Goal: Navigation & Orientation: Find specific page/section

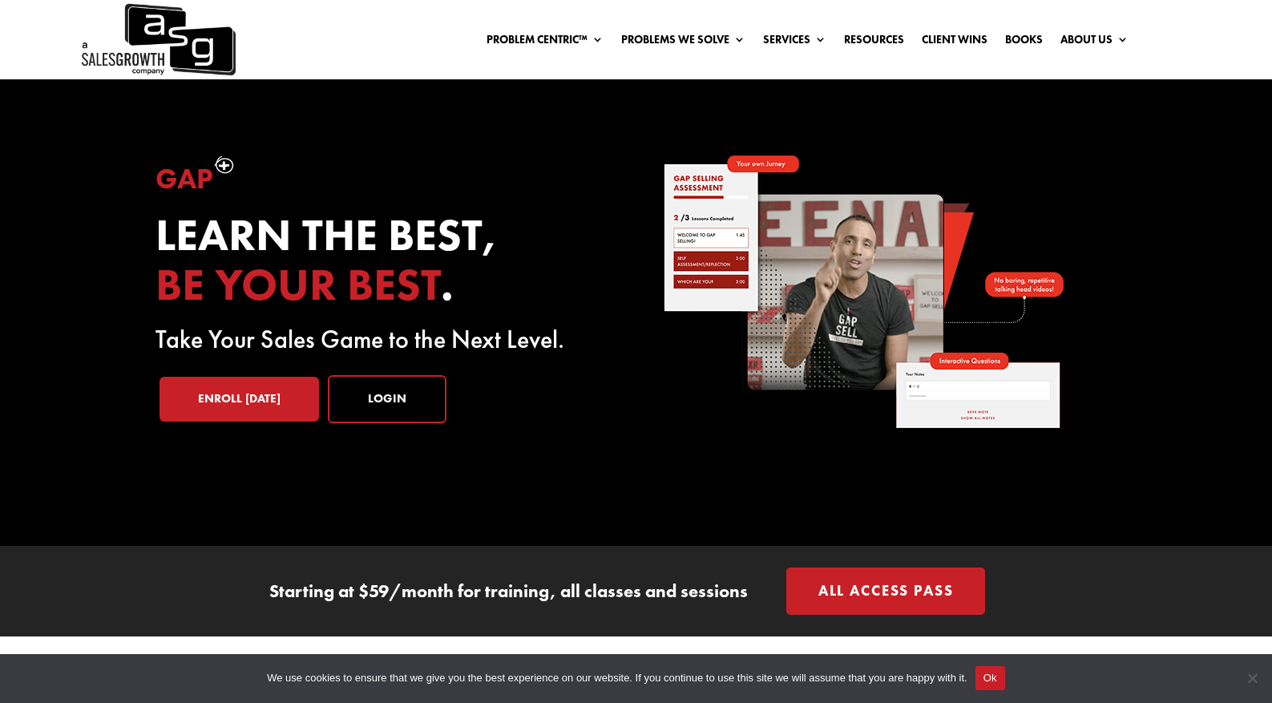
click at [1022, 678] on div "We use cookies to ensure that we give you the best experience on our website. I…" at bounding box center [636, 679] width 1272 height 50
click at [1005, 678] on button "Ok" at bounding box center [991, 678] width 30 height 24
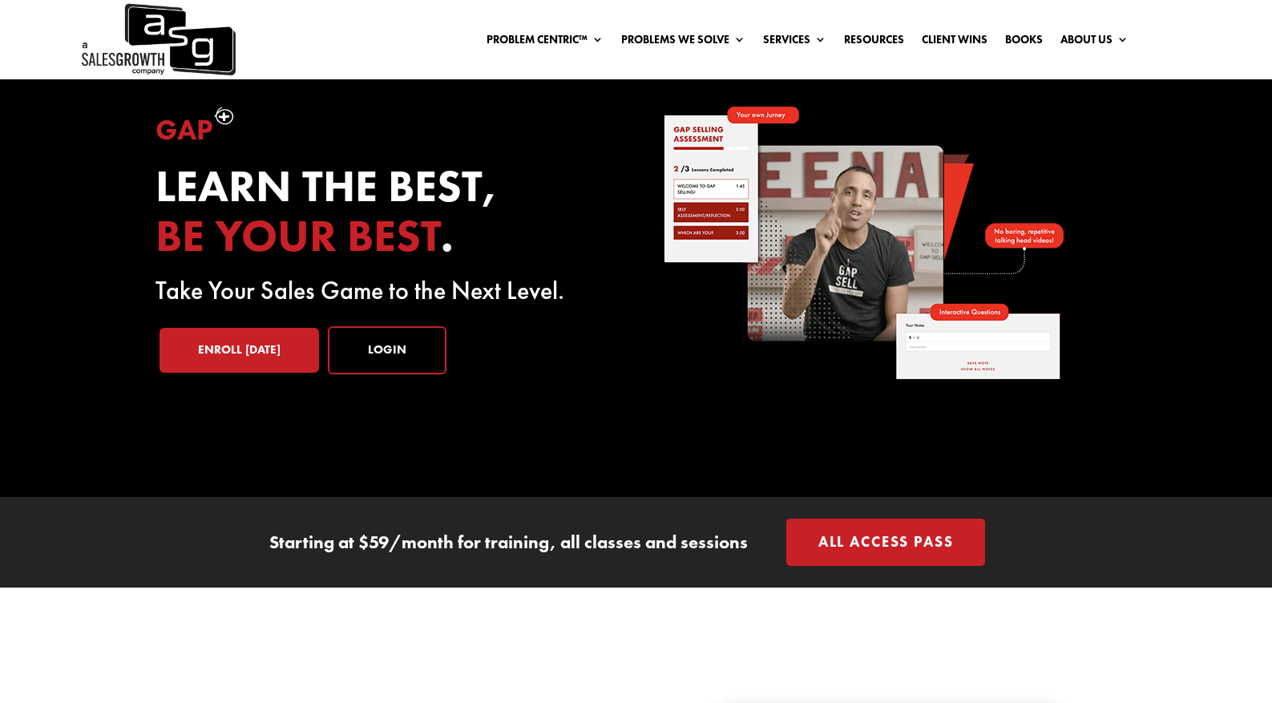
scroll to position [51, 0]
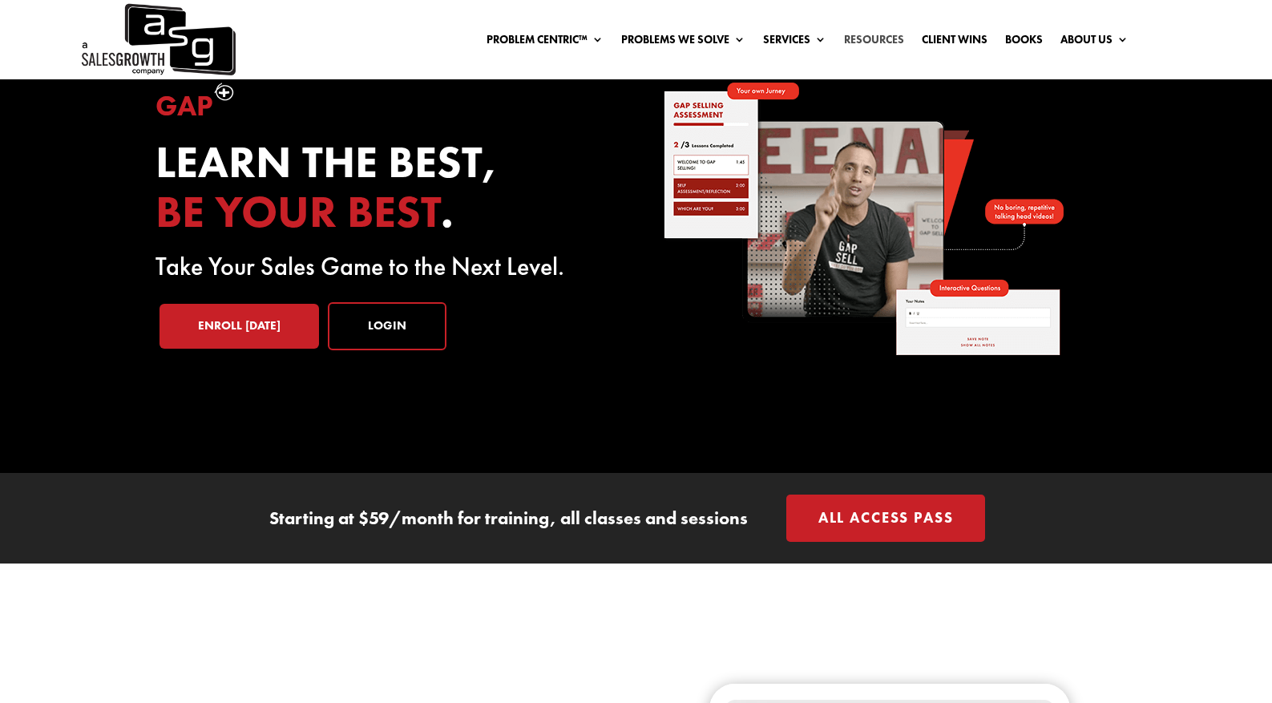
click at [870, 41] on link "Resources" at bounding box center [874, 43] width 60 height 18
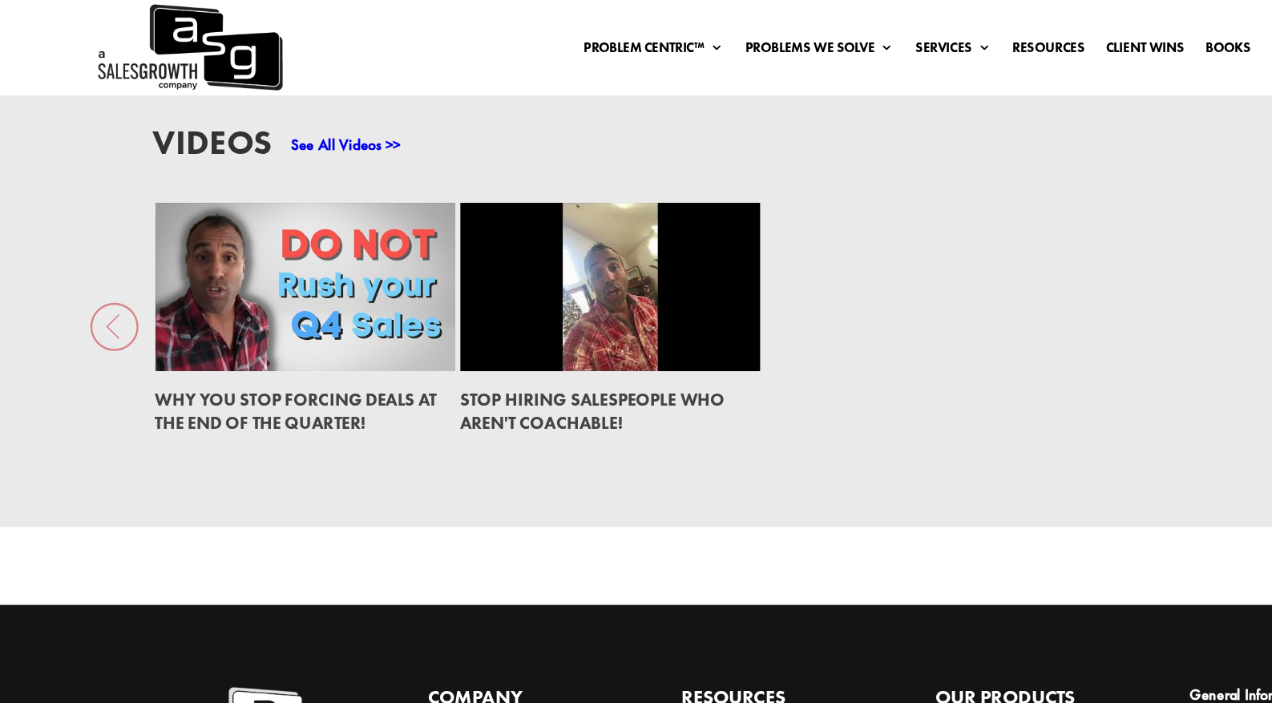
scroll to position [2322, 0]
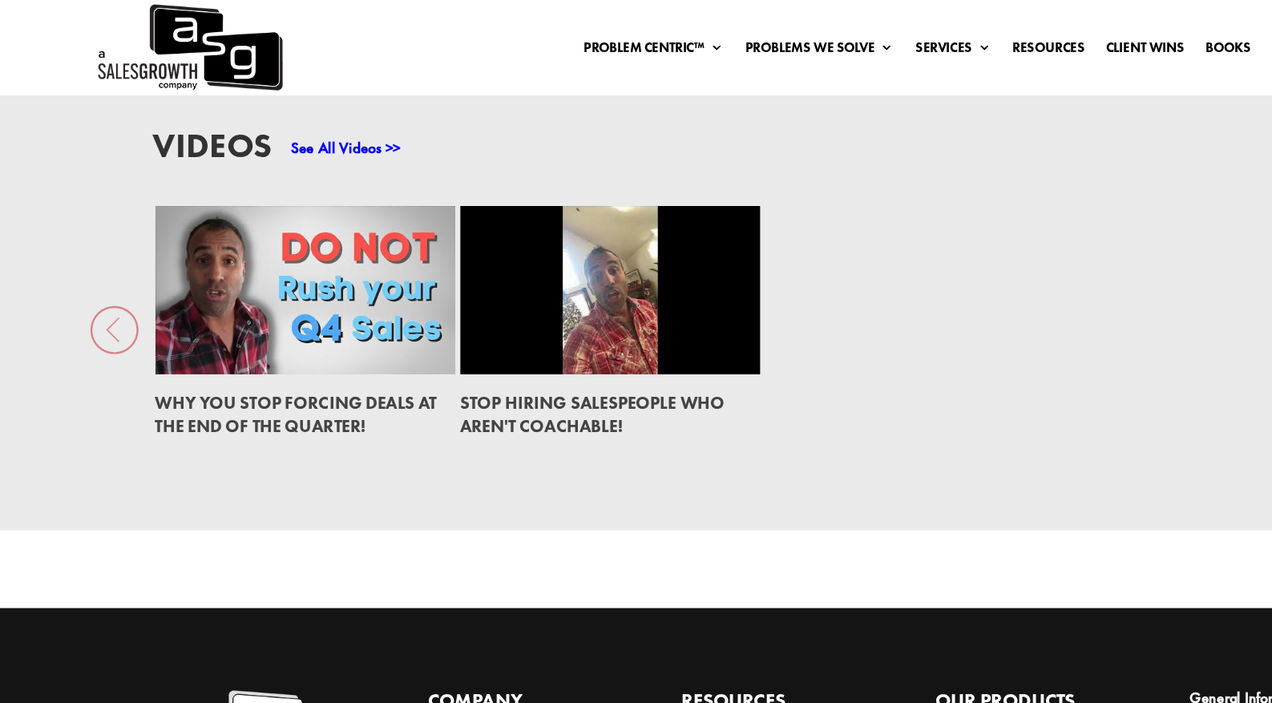
click at [129, 246] on link at bounding box center [254, 242] width 250 height 141
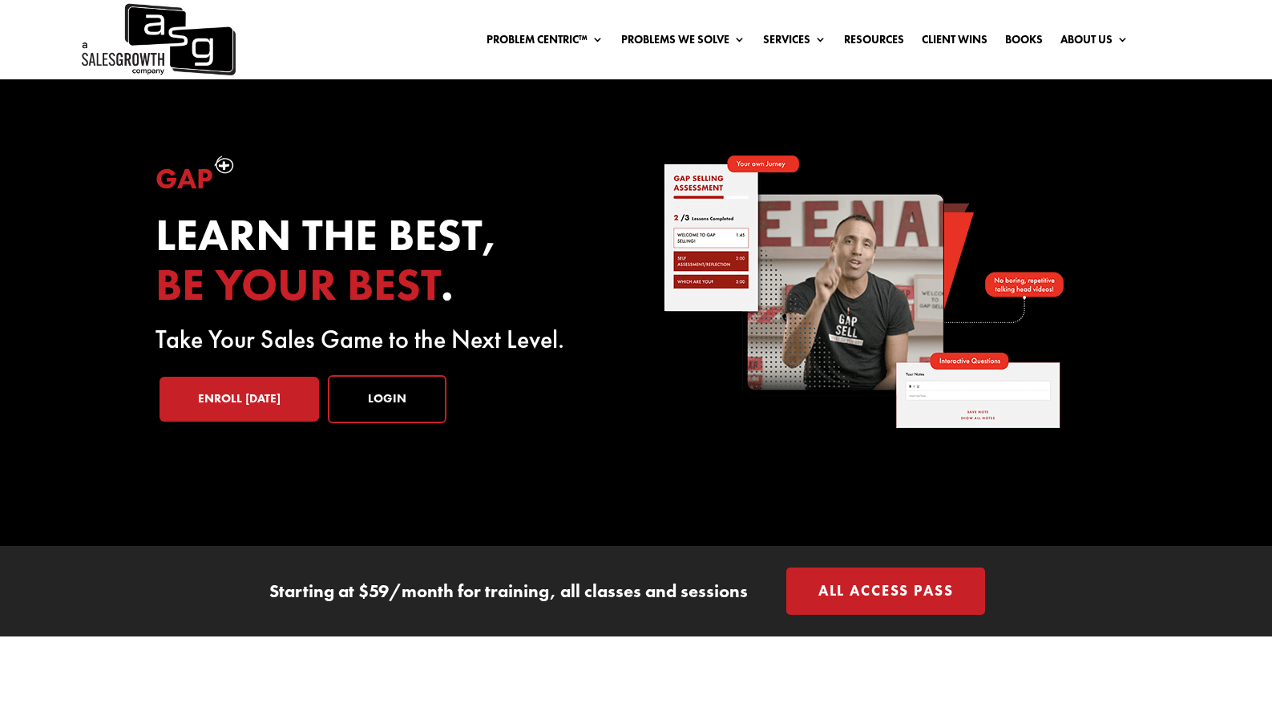
scroll to position [6, 0]
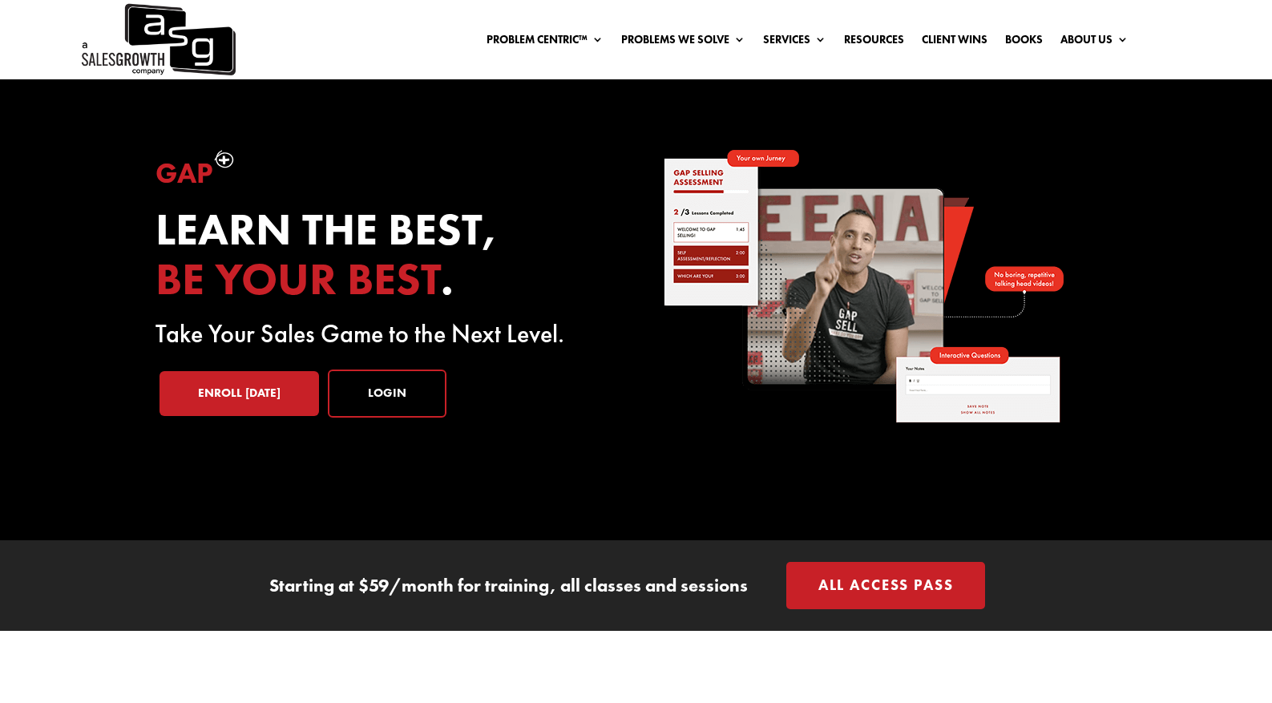
click at [874, 38] on link "Resources" at bounding box center [874, 37] width 60 height 18
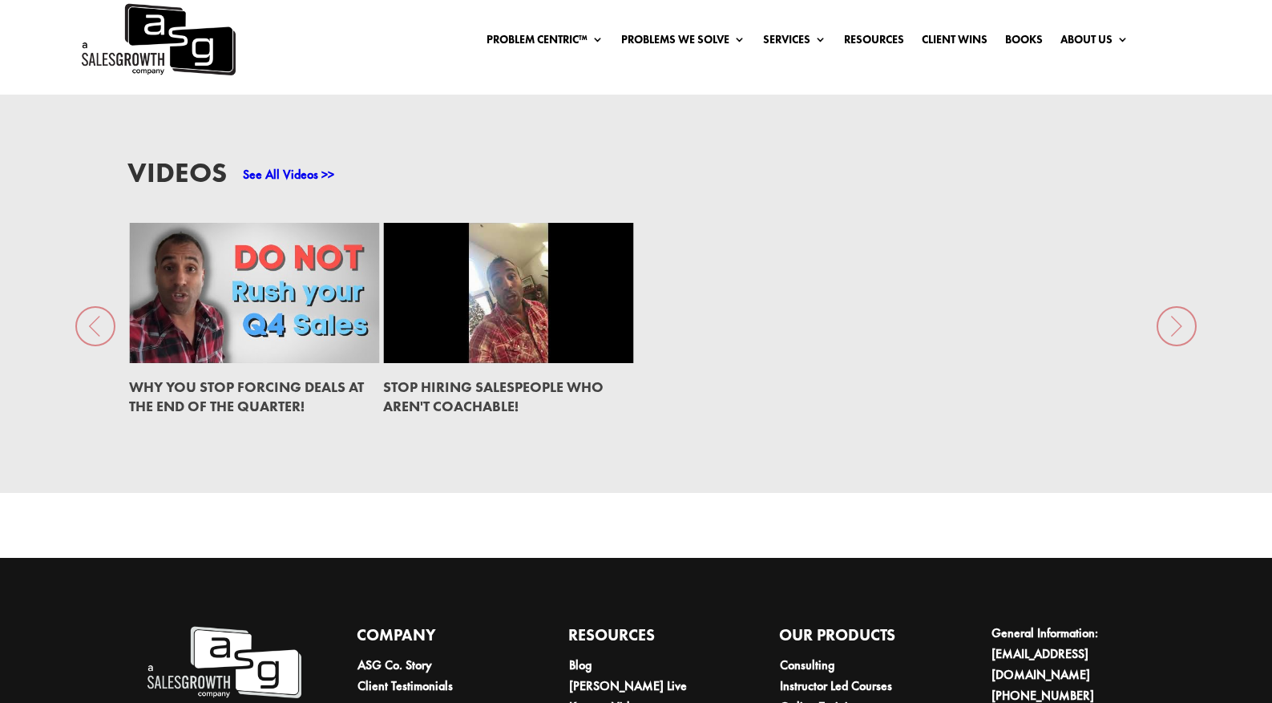
scroll to position [2169, 0]
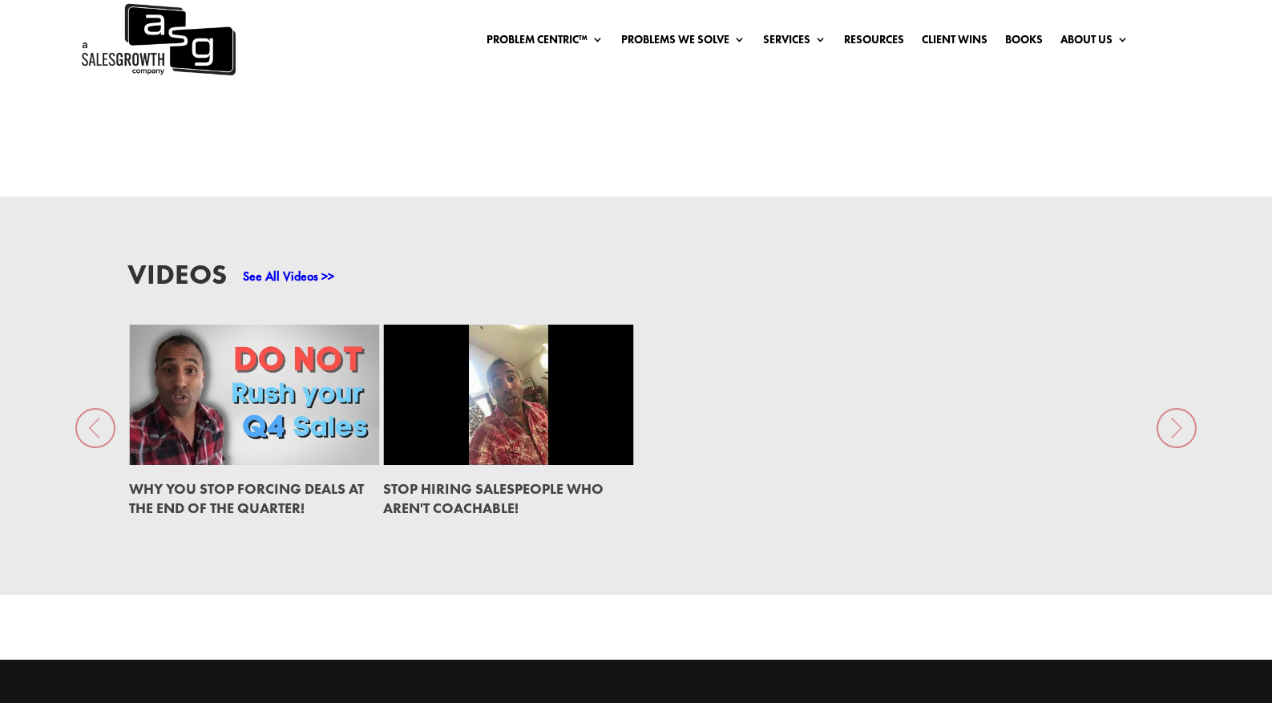
click at [524, 433] on link at bounding box center [508, 395] width 250 height 141
